Goal: Task Accomplishment & Management: Use online tool/utility

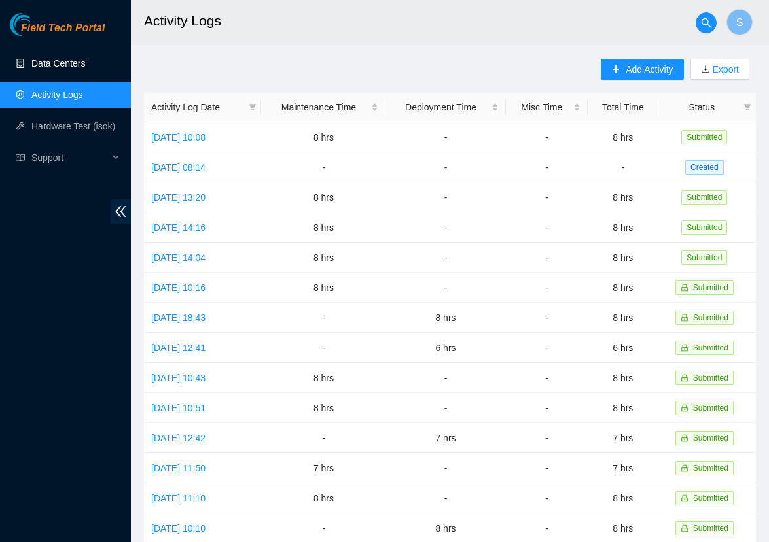
click at [85, 60] on link "Data Centers" at bounding box center [58, 63] width 54 height 10
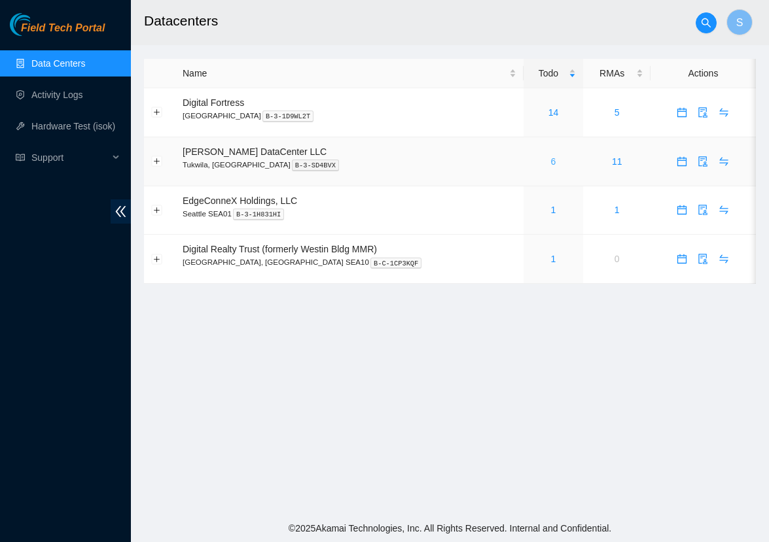
click at [551, 159] on link "6" at bounding box center [553, 161] width 5 height 10
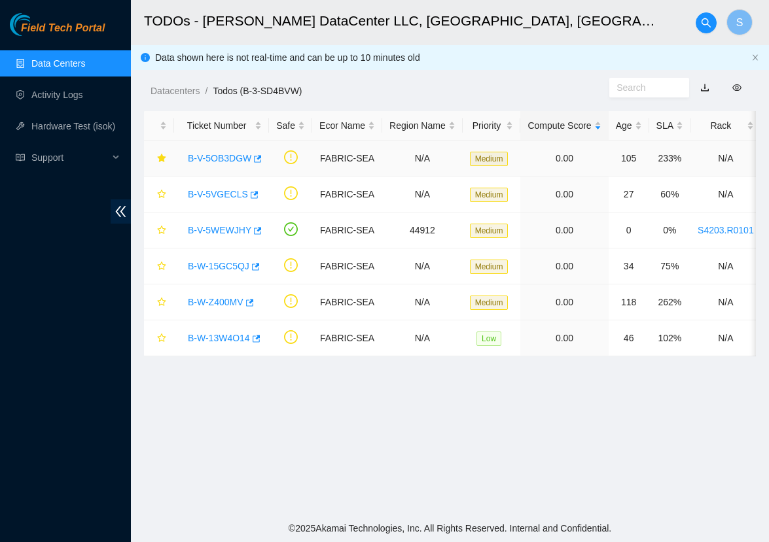
click at [233, 160] on link "B-V-5OB3DGW" at bounding box center [219, 158] width 63 height 10
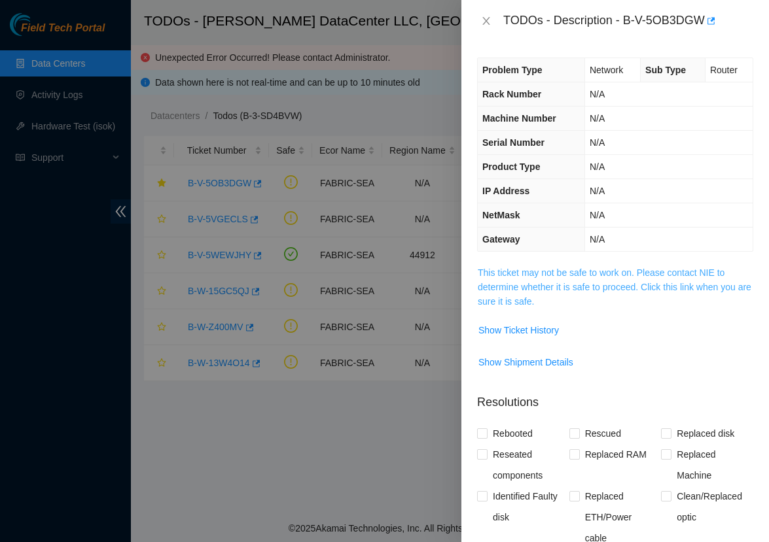
click at [491, 290] on link "This ticket may not be safe to work on. Please contact NIE to determine whether…" at bounding box center [613, 287] width 273 height 39
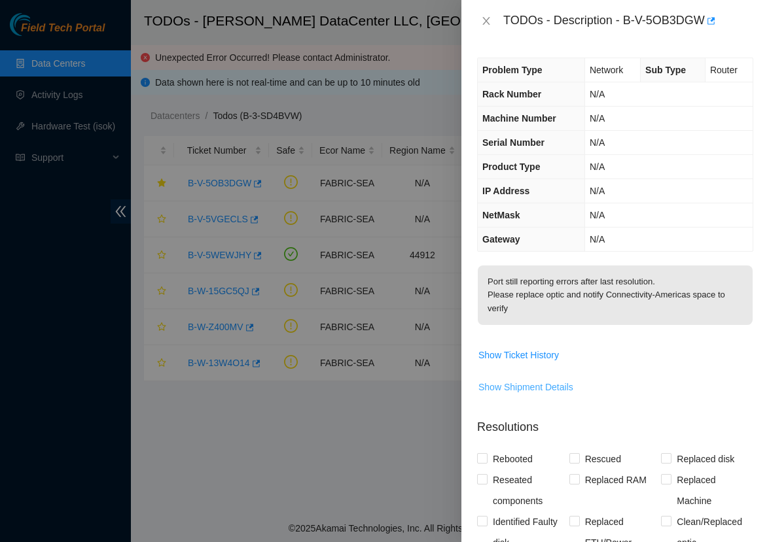
click at [523, 381] on span "Show Shipment Details" at bounding box center [525, 387] width 95 height 14
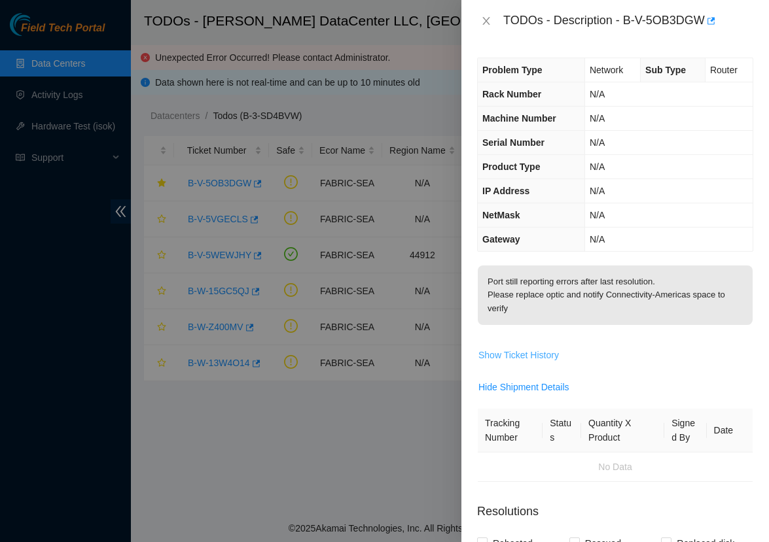
click at [524, 353] on span "Show Ticket History" at bounding box center [518, 355] width 80 height 14
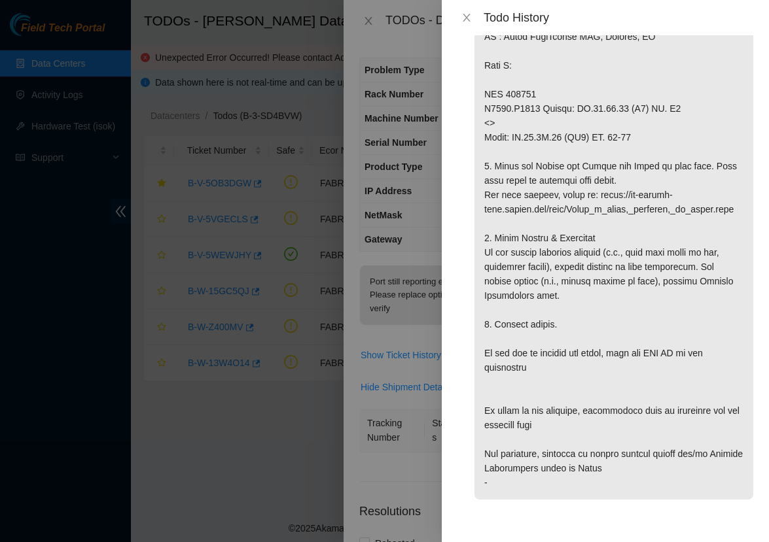
scroll to position [685, 0]
click at [466, 22] on icon "close" at bounding box center [466, 17] width 10 height 10
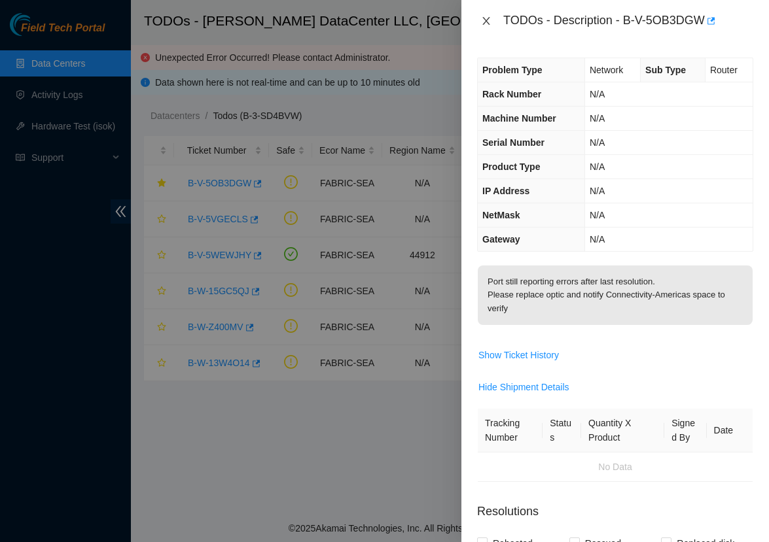
click at [483, 18] on icon "close" at bounding box center [486, 21] width 10 height 10
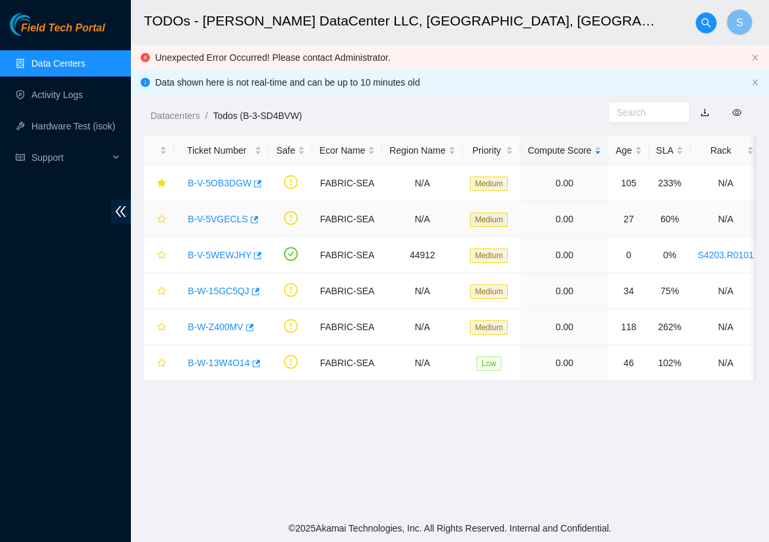
click at [211, 216] on link "B-V-5VGECLS" at bounding box center [218, 219] width 60 height 10
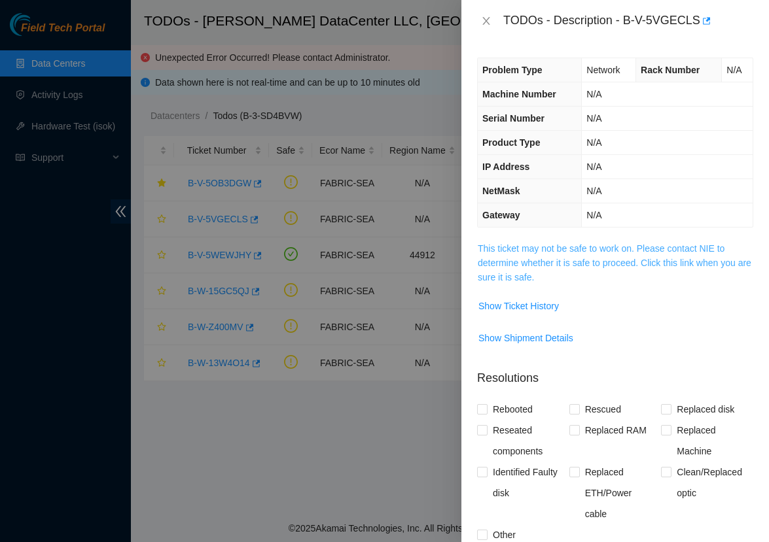
click at [540, 277] on link "This ticket may not be safe to work on. Please contact NIE to determine whether…" at bounding box center [613, 262] width 273 height 39
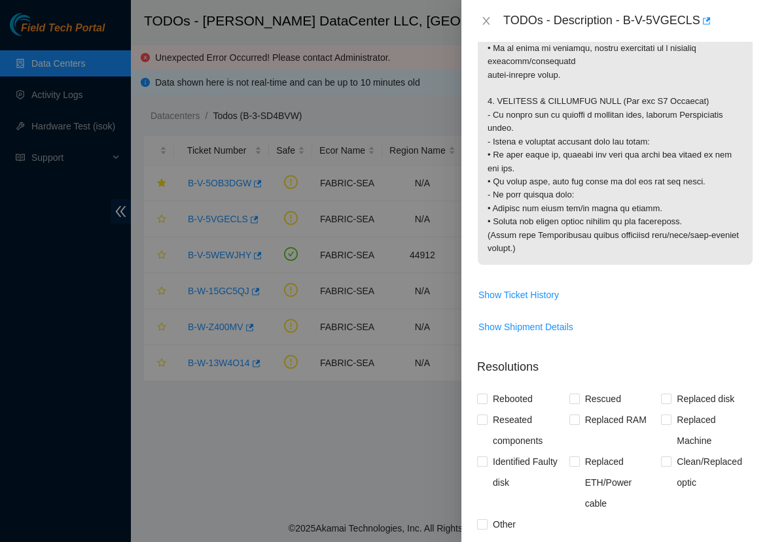
scroll to position [1634, 0]
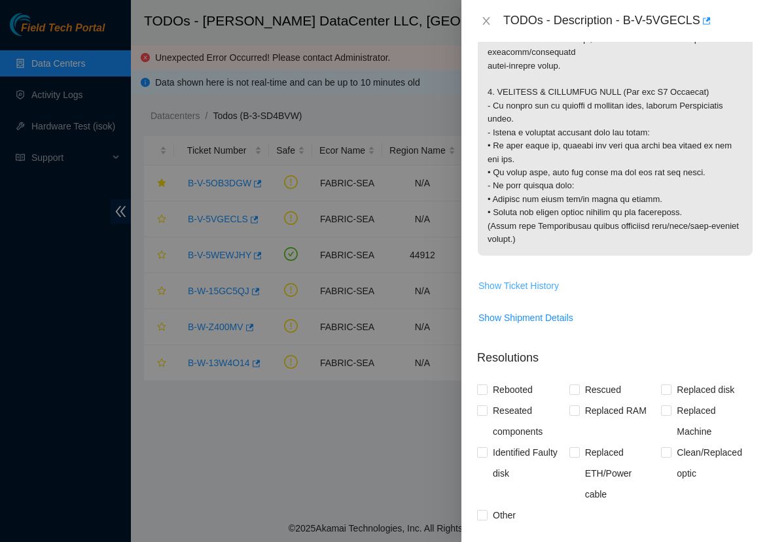
click at [512, 293] on span "Show Ticket History" at bounding box center [518, 286] width 80 height 14
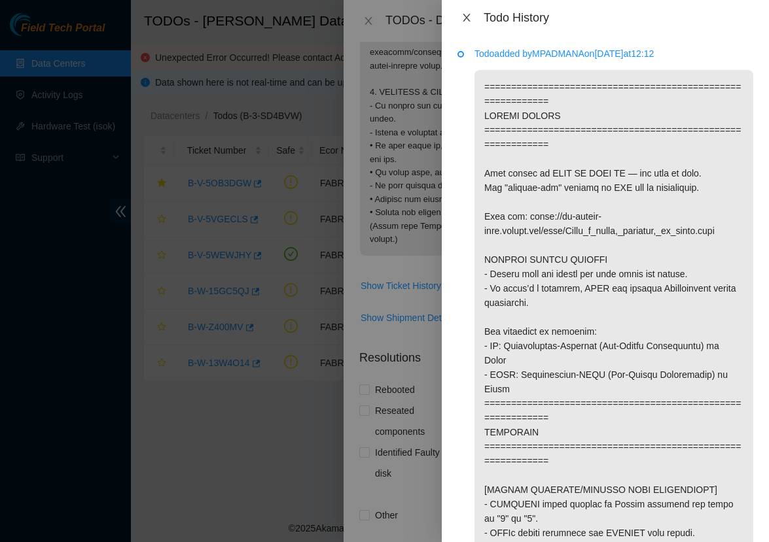
click at [468, 20] on icon "close" at bounding box center [466, 17] width 10 height 10
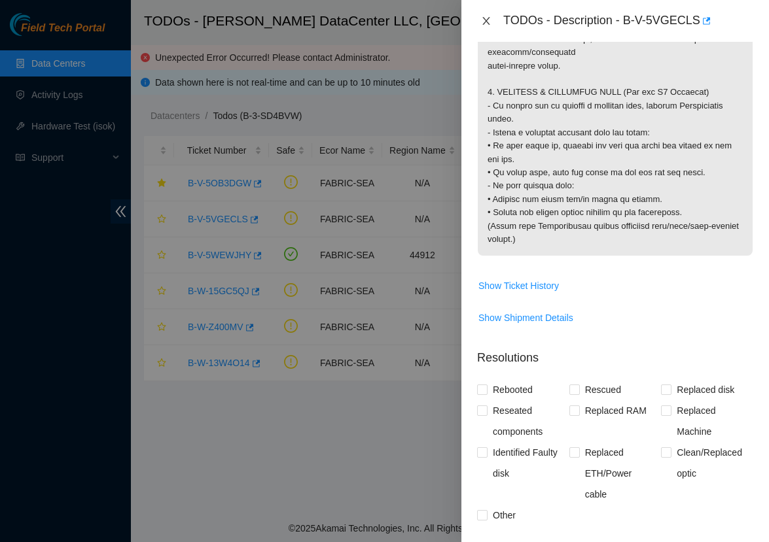
click at [481, 16] on icon "close" at bounding box center [486, 21] width 10 height 10
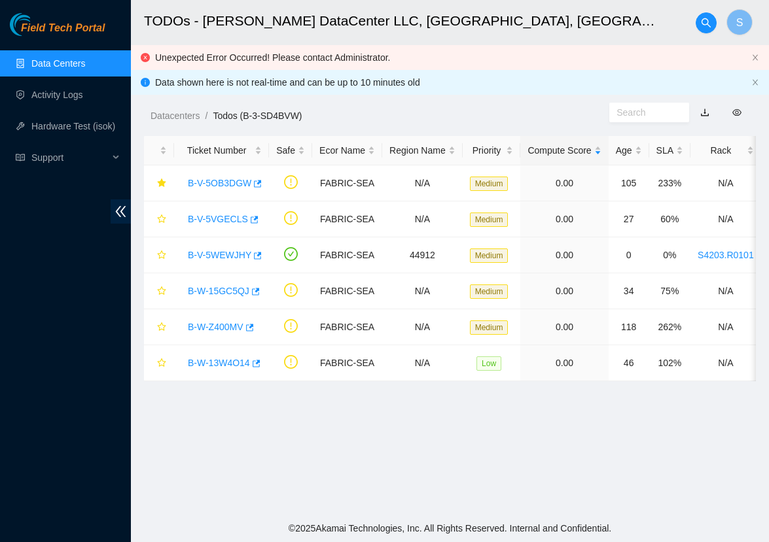
scroll to position [209, 0]
click at [218, 252] on link "B-V-5WEWJHY" at bounding box center [219, 255] width 63 height 10
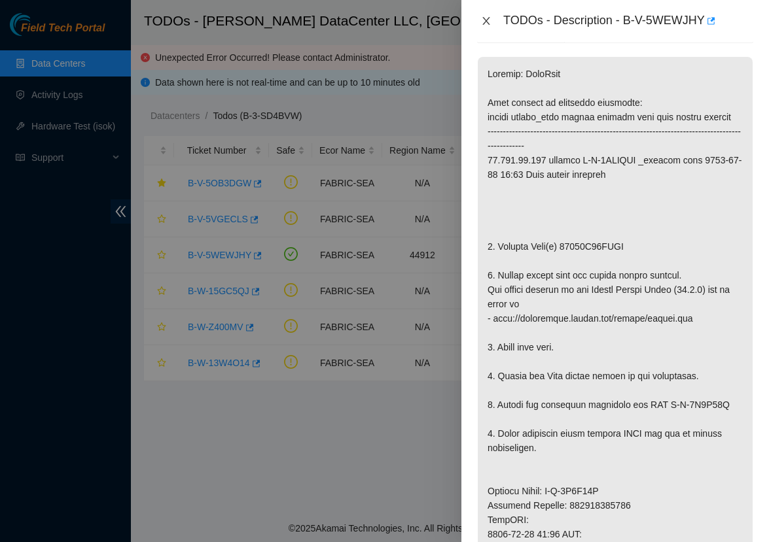
click at [490, 24] on icon "close" at bounding box center [486, 21] width 10 height 10
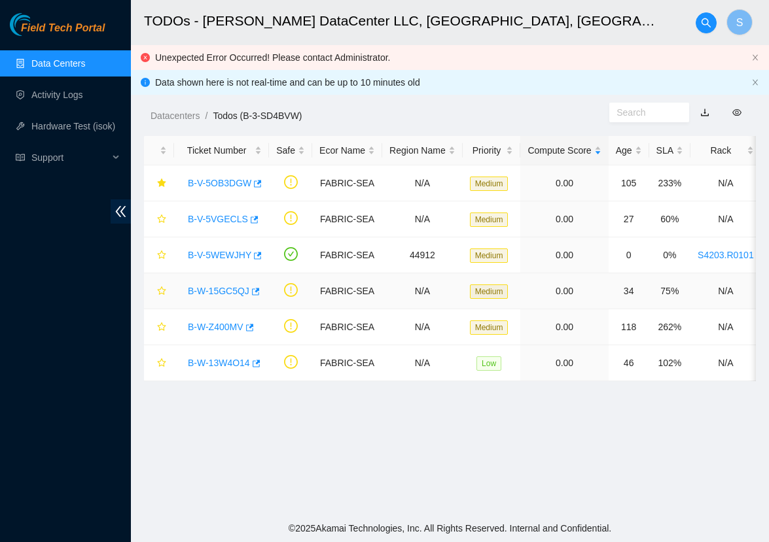
click at [237, 288] on link "B-W-15GC5QJ" at bounding box center [218, 291] width 61 height 10
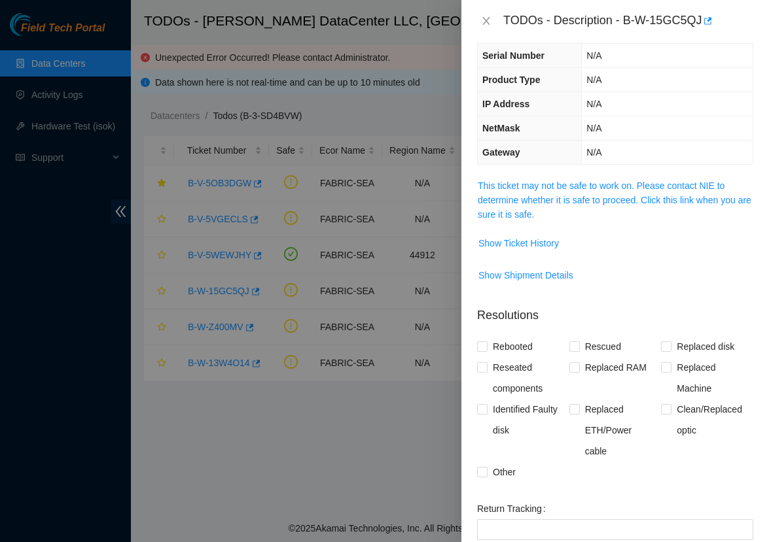
scroll to position [59, 0]
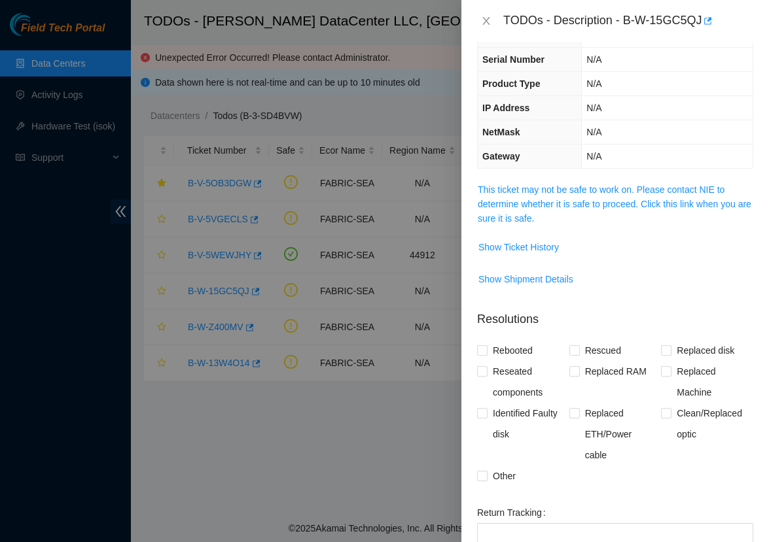
click at [555, 181] on div "Problem Type Network Rack Number N/A Machine Number N/A Serial Number N/A Produ…" at bounding box center [614, 292] width 307 height 500
click at [552, 188] on link "This ticket may not be safe to work on. Please contact NIE to determine whether…" at bounding box center [613, 203] width 273 height 39
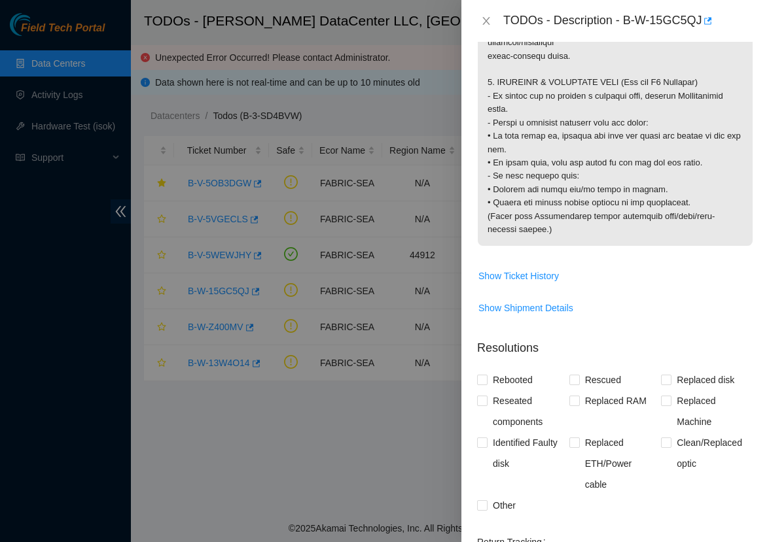
scroll to position [1631, 0]
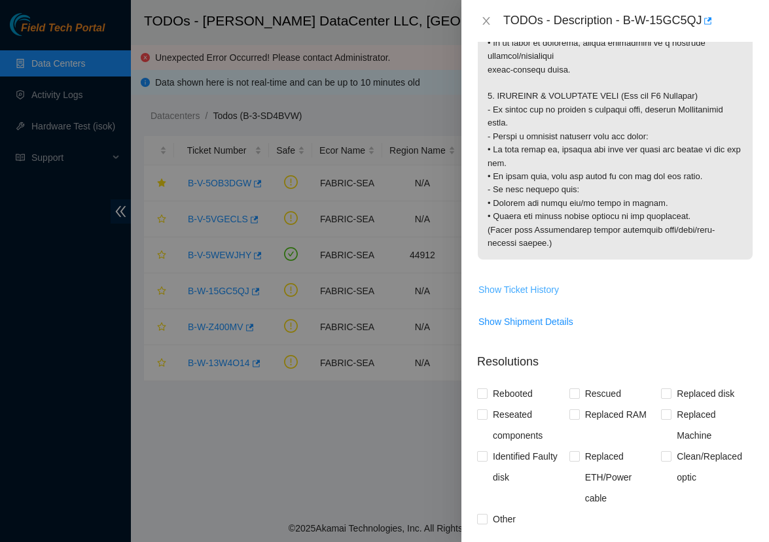
click at [515, 300] on button "Show Ticket History" at bounding box center [518, 289] width 82 height 21
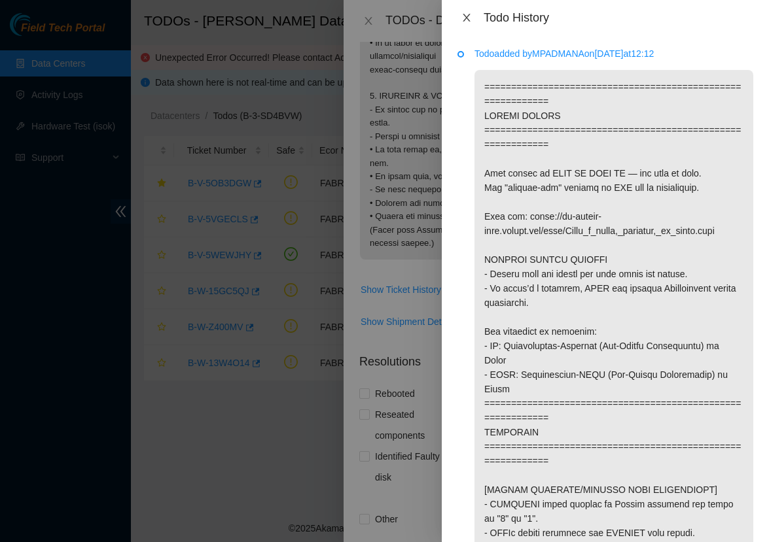
click at [472, 12] on button "Close" at bounding box center [466, 18] width 18 height 12
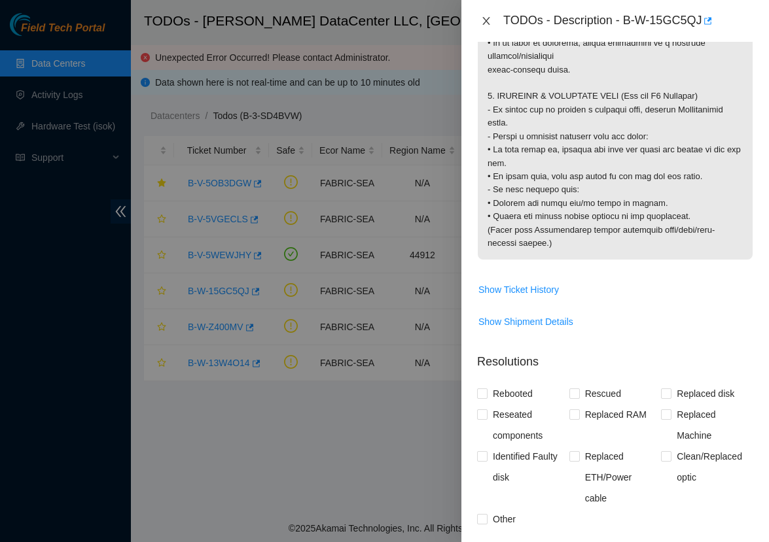
click at [489, 20] on icon "close" at bounding box center [486, 21] width 10 height 10
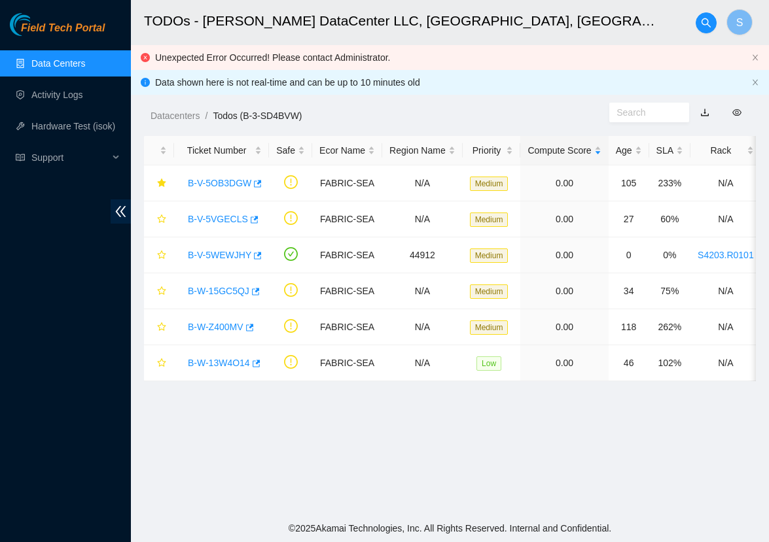
scroll to position [209, 0]
click at [208, 326] on link "B-W-Z400MV" at bounding box center [216, 327] width 56 height 10
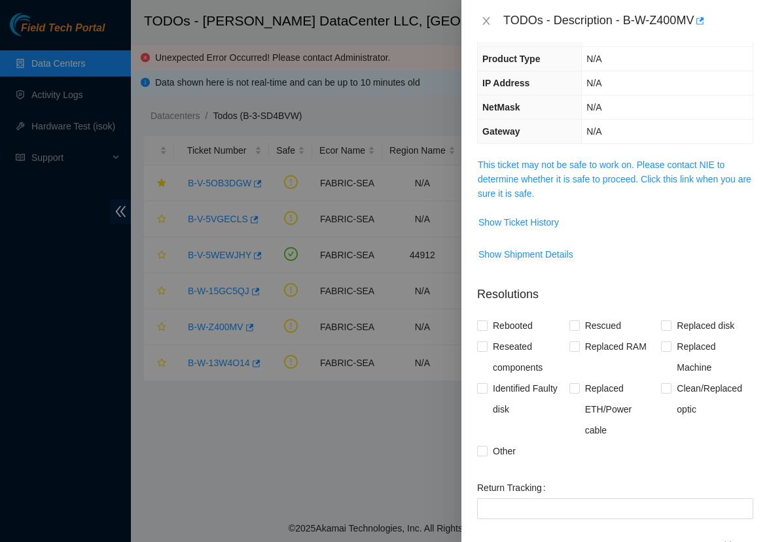
scroll to position [63, 0]
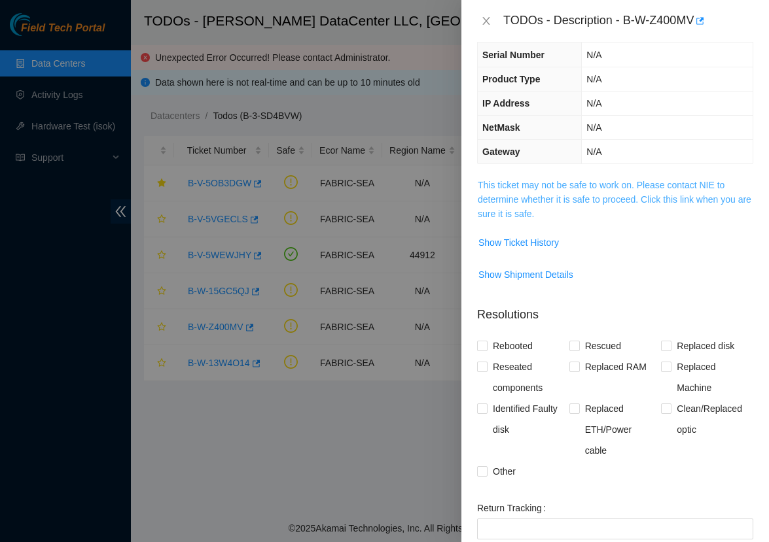
click at [564, 199] on link "This ticket may not be safe to work on. Please contact NIE to determine whether…" at bounding box center [613, 199] width 273 height 39
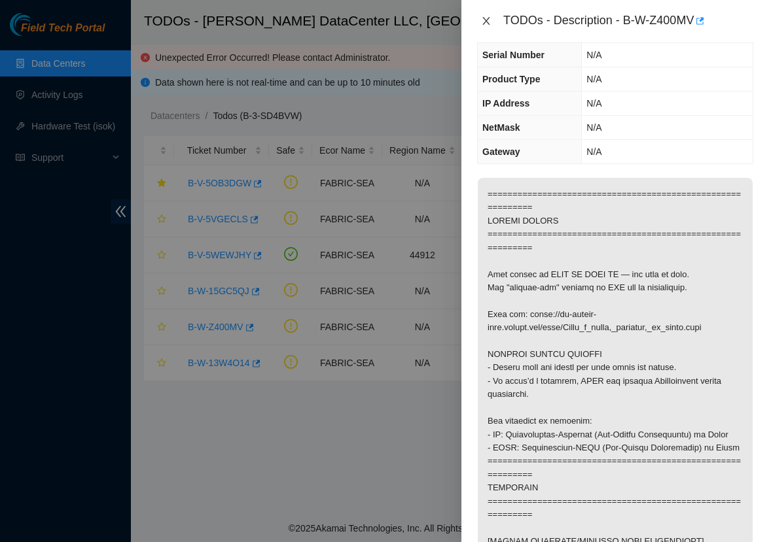
click at [488, 22] on icon "close" at bounding box center [486, 21] width 10 height 10
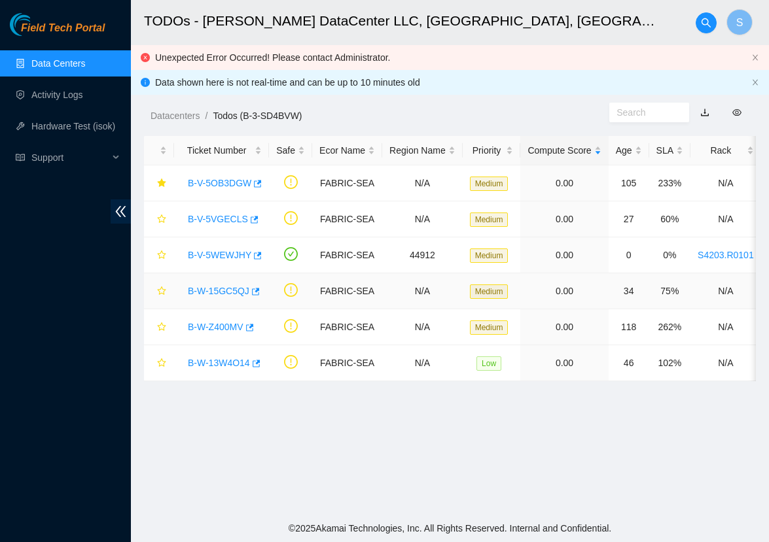
scroll to position [0, 0]
click at [222, 254] on link "B-V-5WEWJHY" at bounding box center [219, 255] width 63 height 10
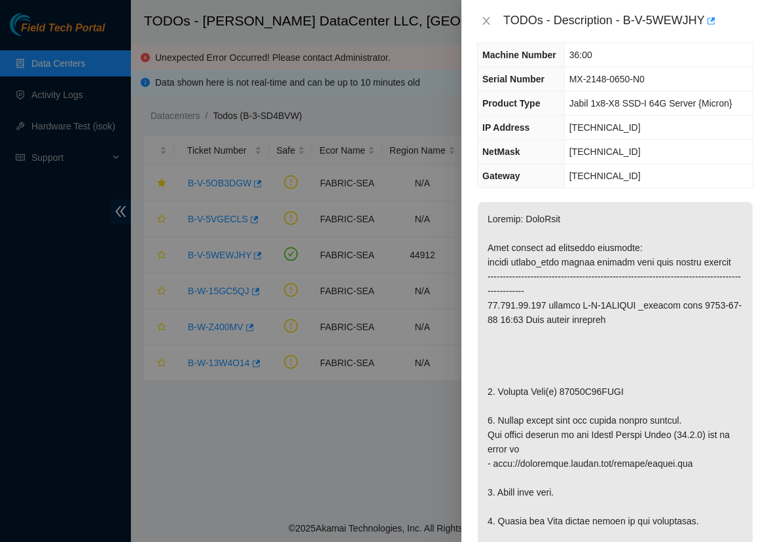
click at [485, 28] on div "TODOs - Description - B-V-5WEWJHY" at bounding box center [615, 20] width 276 height 21
click at [485, 22] on icon "close" at bounding box center [485, 21] width 7 height 8
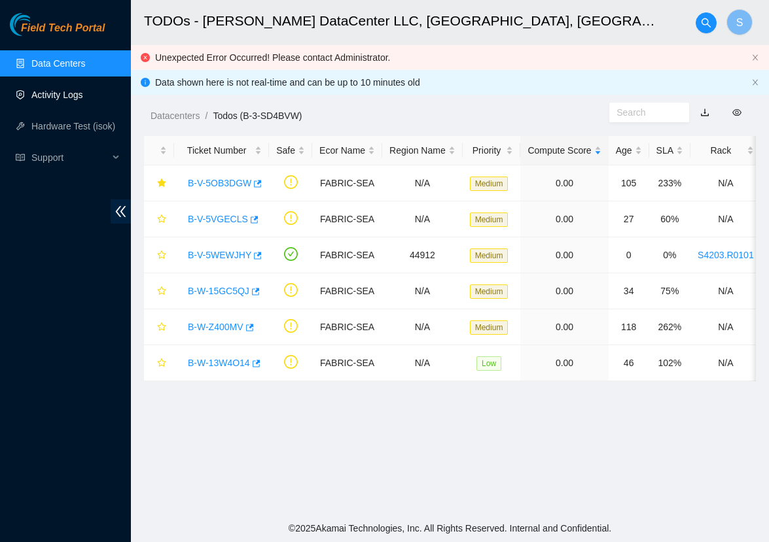
click at [31, 90] on link "Activity Logs" at bounding box center [57, 95] width 52 height 10
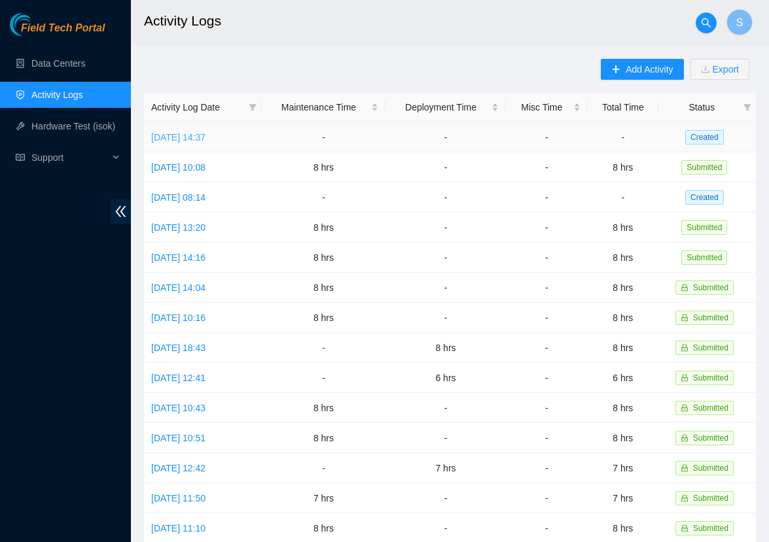
click at [182, 137] on link "Tue, 07 Oct 2025 14:37" at bounding box center [178, 137] width 54 height 10
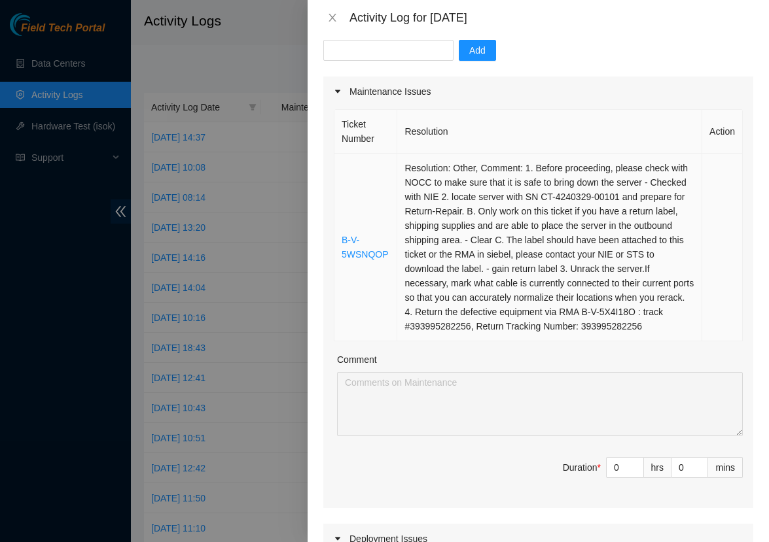
scroll to position [133, 0]
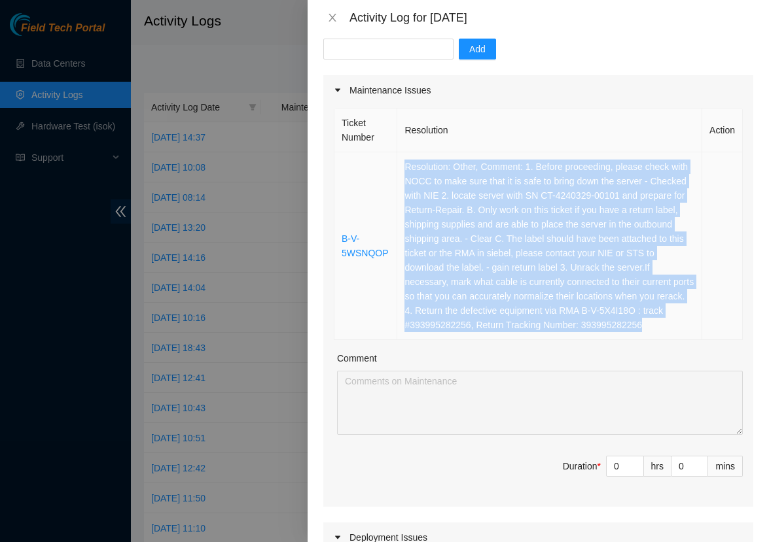
drag, startPoint x: 486, startPoint y: 342, endPoint x: 402, endPoint y: 171, distance: 191.0
click at [402, 171] on td "Resolution: Other, Comment: 1. Before proceeding, please check with NOCC to mak…" at bounding box center [549, 246] width 305 height 188
copy td "Resolution: Other, Comment: 1. Before proceeding, please check with NOCC to mak…"
click at [629, 476] on span "Decrease Value" at bounding box center [636, 470] width 14 height 12
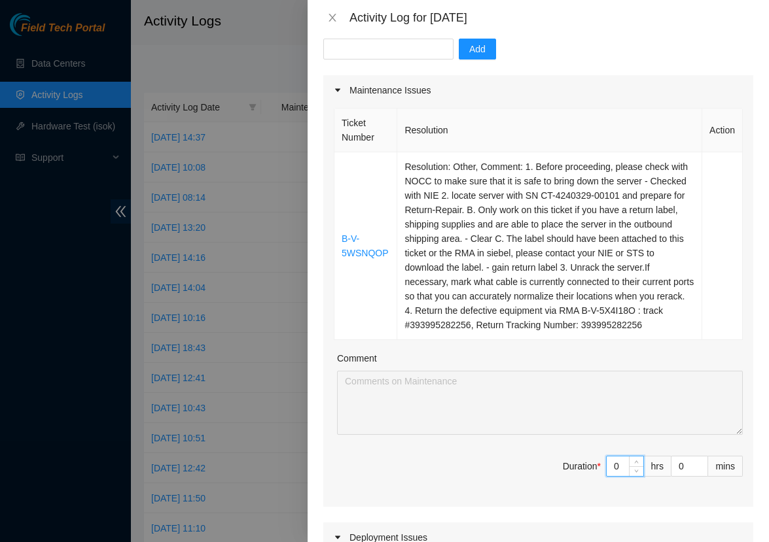
click at [623, 476] on input "0" at bounding box center [624, 467] width 37 height 20
type input "8"
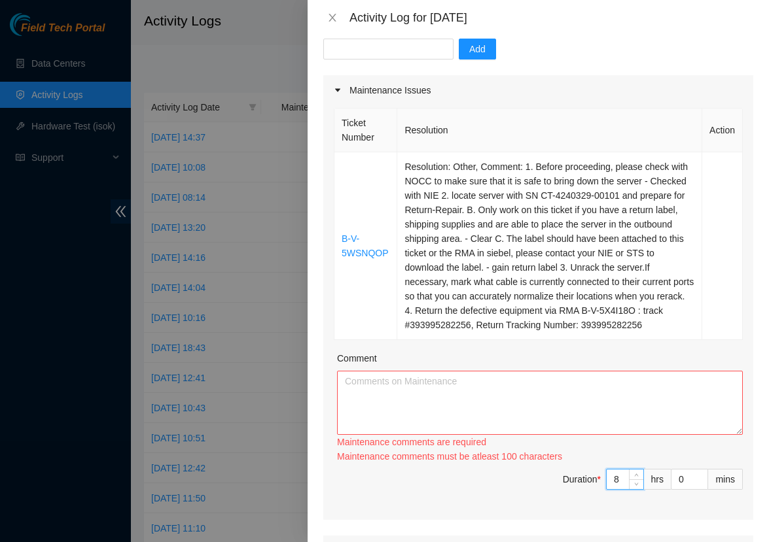
type input "8"
click at [519, 405] on textarea "Comment" at bounding box center [540, 403] width 406 height 64
paste textarea "Resolution: Other, Comment: 1. Before proceeding, please check with NOCC to mak…"
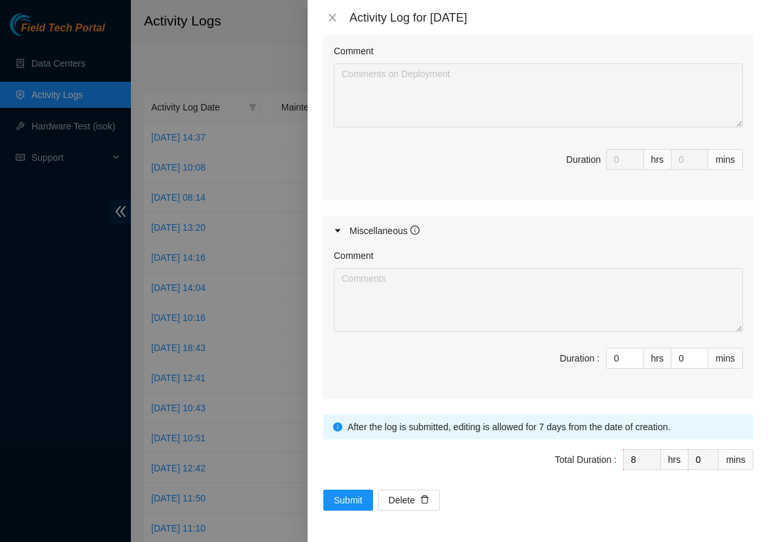
scroll to position [728, 0]
type textarea "Resolution: Other, Comment: 1. Before proceeding, please check with NOCC to mak…"
click at [353, 504] on span "Submit" at bounding box center [348, 500] width 29 height 14
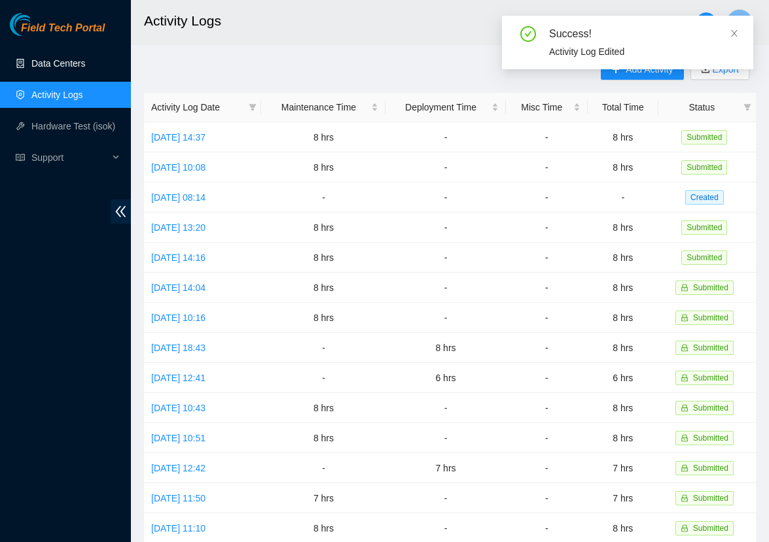
click at [50, 62] on link "Data Centers" at bounding box center [58, 63] width 54 height 10
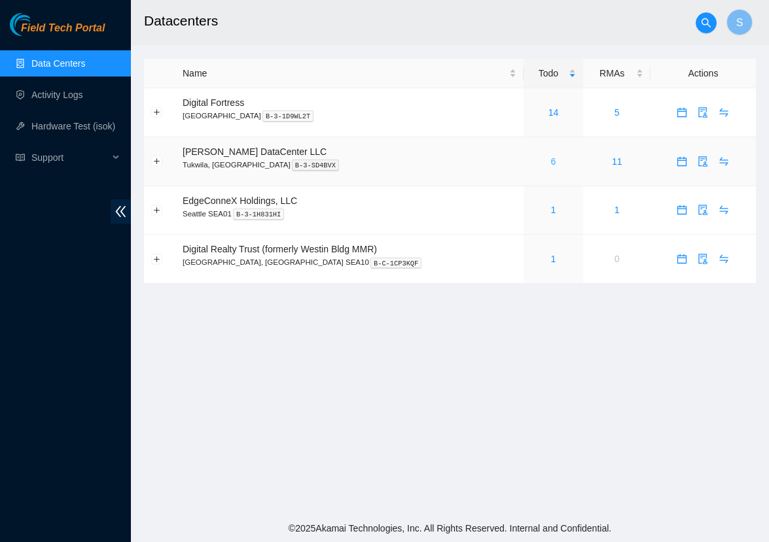
click at [551, 159] on link "6" at bounding box center [553, 161] width 5 height 10
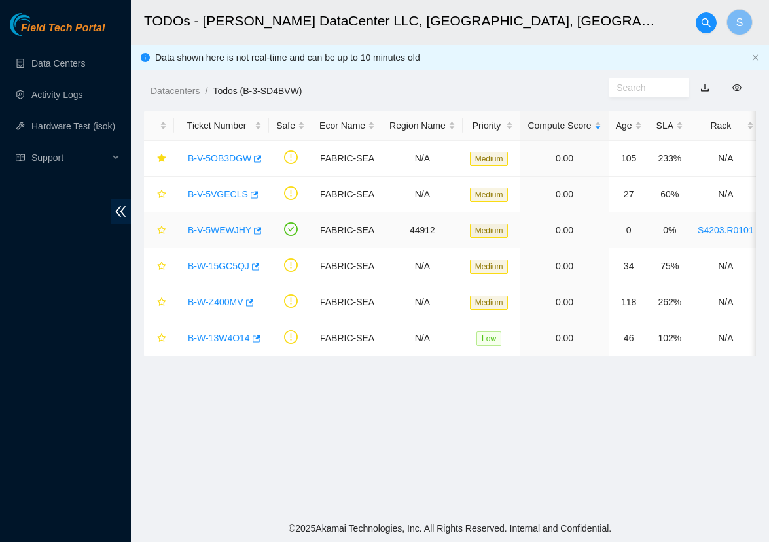
click at [573, 213] on td "0.00" at bounding box center [564, 231] width 88 height 36
click at [60, 64] on link "Data Centers" at bounding box center [58, 63] width 54 height 10
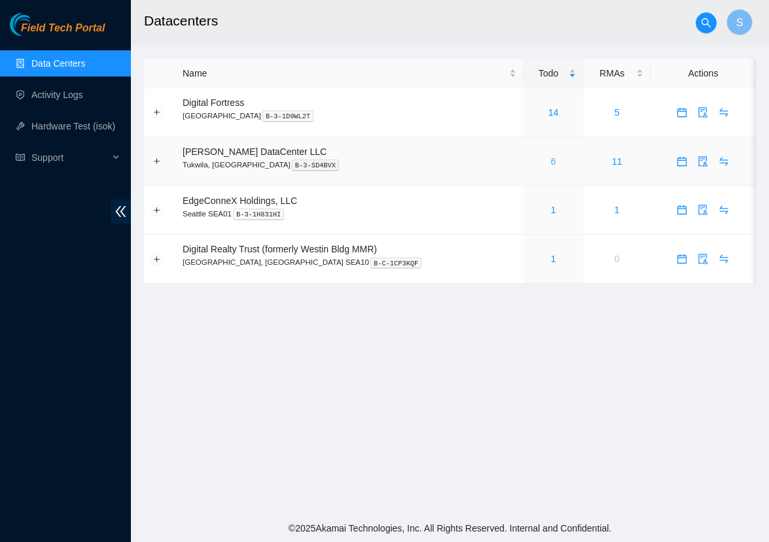
click at [551, 157] on link "6" at bounding box center [553, 161] width 5 height 10
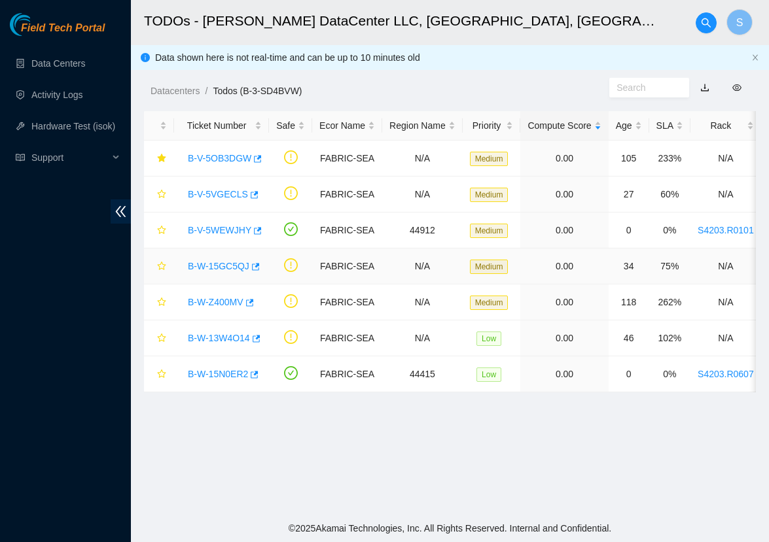
click at [216, 269] on link "B-W-15GC5QJ" at bounding box center [218, 266] width 61 height 10
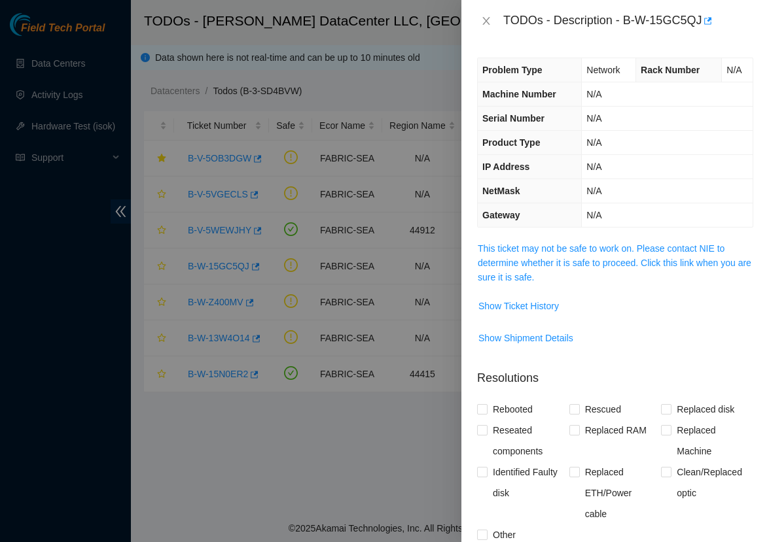
click at [205, 336] on div at bounding box center [384, 271] width 769 height 542
click at [483, 13] on div "TODOs - Description - B-W-15GC5QJ" at bounding box center [615, 20] width 276 height 21
click at [488, 23] on icon "close" at bounding box center [485, 21] width 7 height 8
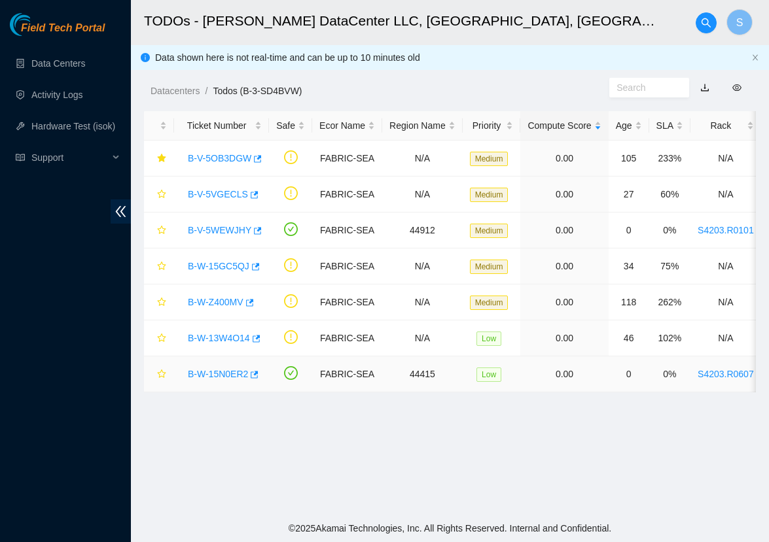
click at [237, 381] on div "B-W-15N0ER2" at bounding box center [221, 374] width 80 height 21
click at [237, 376] on link "B-W-15N0ER2" at bounding box center [218, 374] width 60 height 10
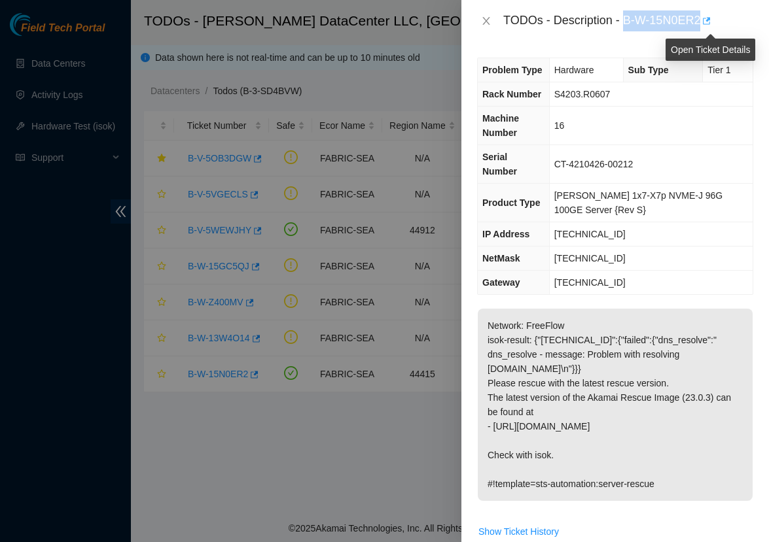
drag, startPoint x: 629, startPoint y: 23, endPoint x: 706, endPoint y: 27, distance: 77.3
click at [706, 27] on div "TODOs - Description - B-W-15N0ER2" at bounding box center [628, 20] width 250 height 21
copy div "B-W-15N0ER2"
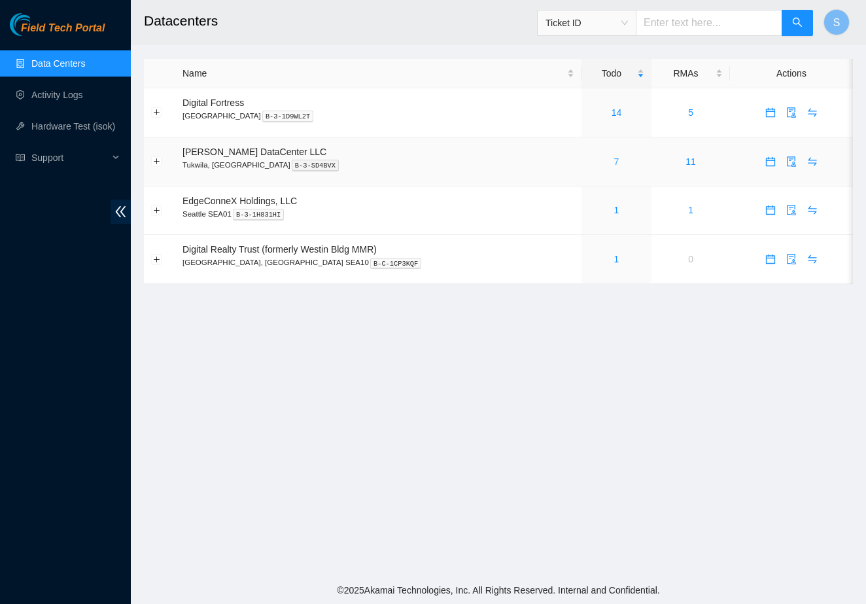
click at [614, 162] on link "7" at bounding box center [616, 161] width 5 height 10
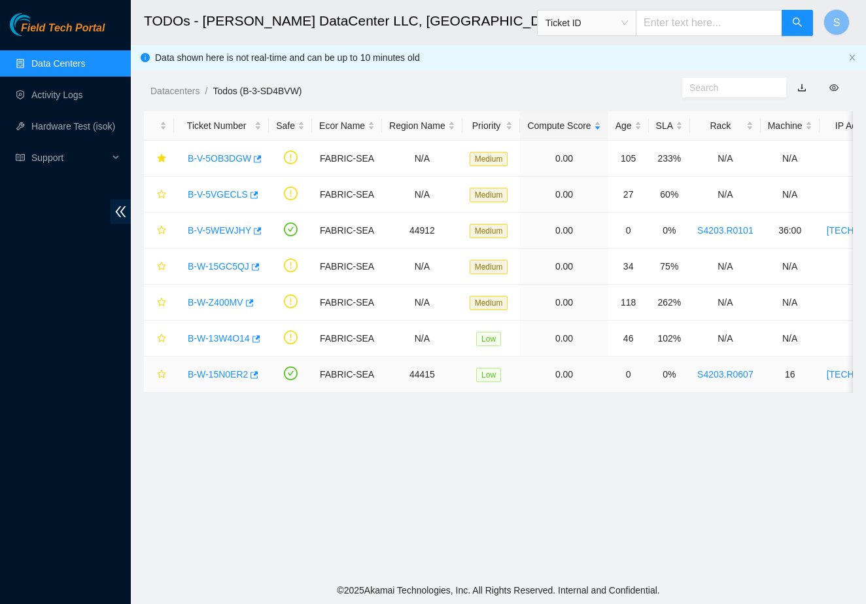
click at [209, 373] on link "B-W-15N0ER2" at bounding box center [218, 374] width 60 height 10
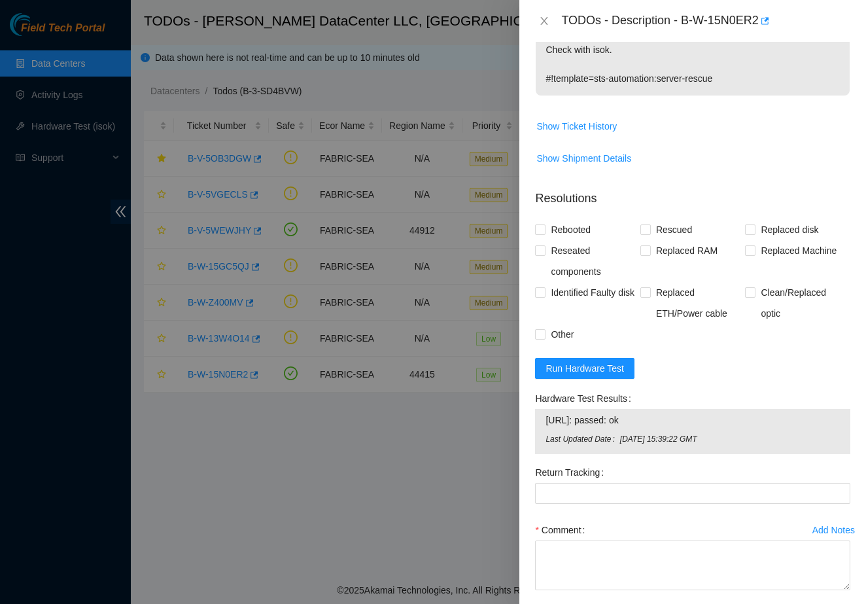
scroll to position [392, 0]
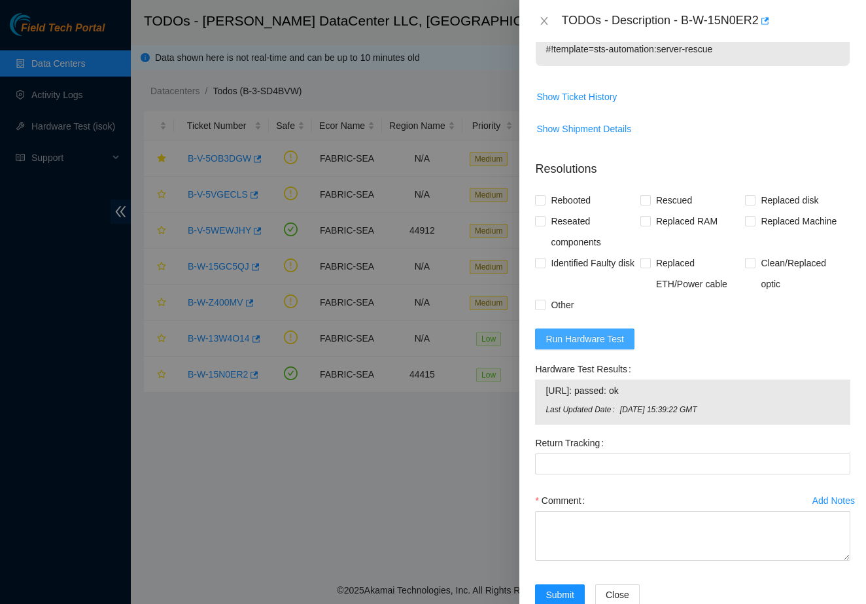
click at [600, 328] on button "Run Hardware Test" at bounding box center [584, 338] width 99 height 21
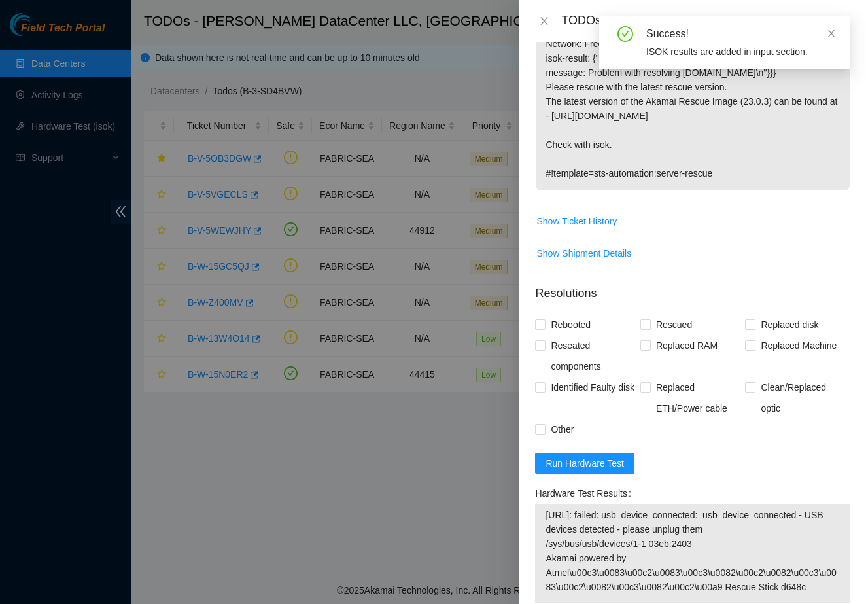
scroll to position [271, 0]
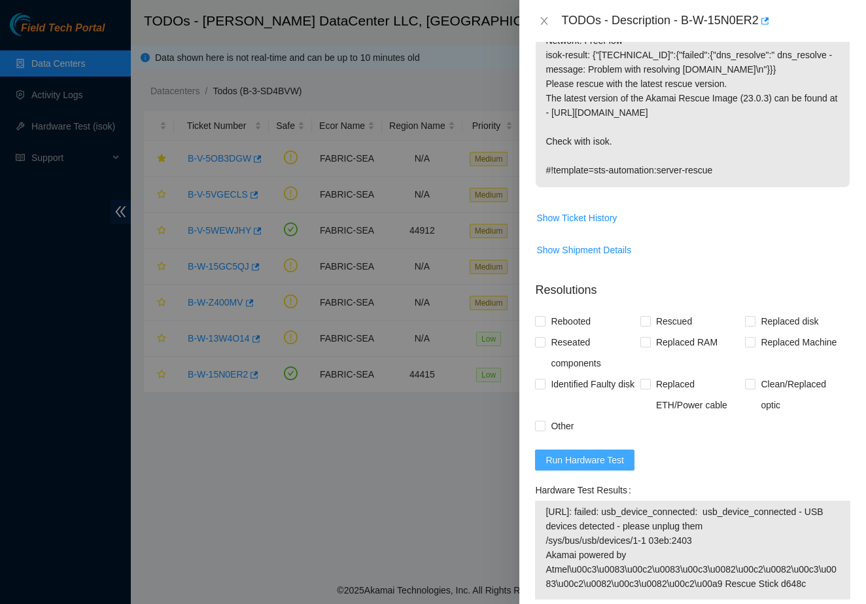
click at [607, 453] on span "Run Hardware Test" at bounding box center [584, 460] width 78 height 14
